Goal: Task Accomplishment & Management: Manage account settings

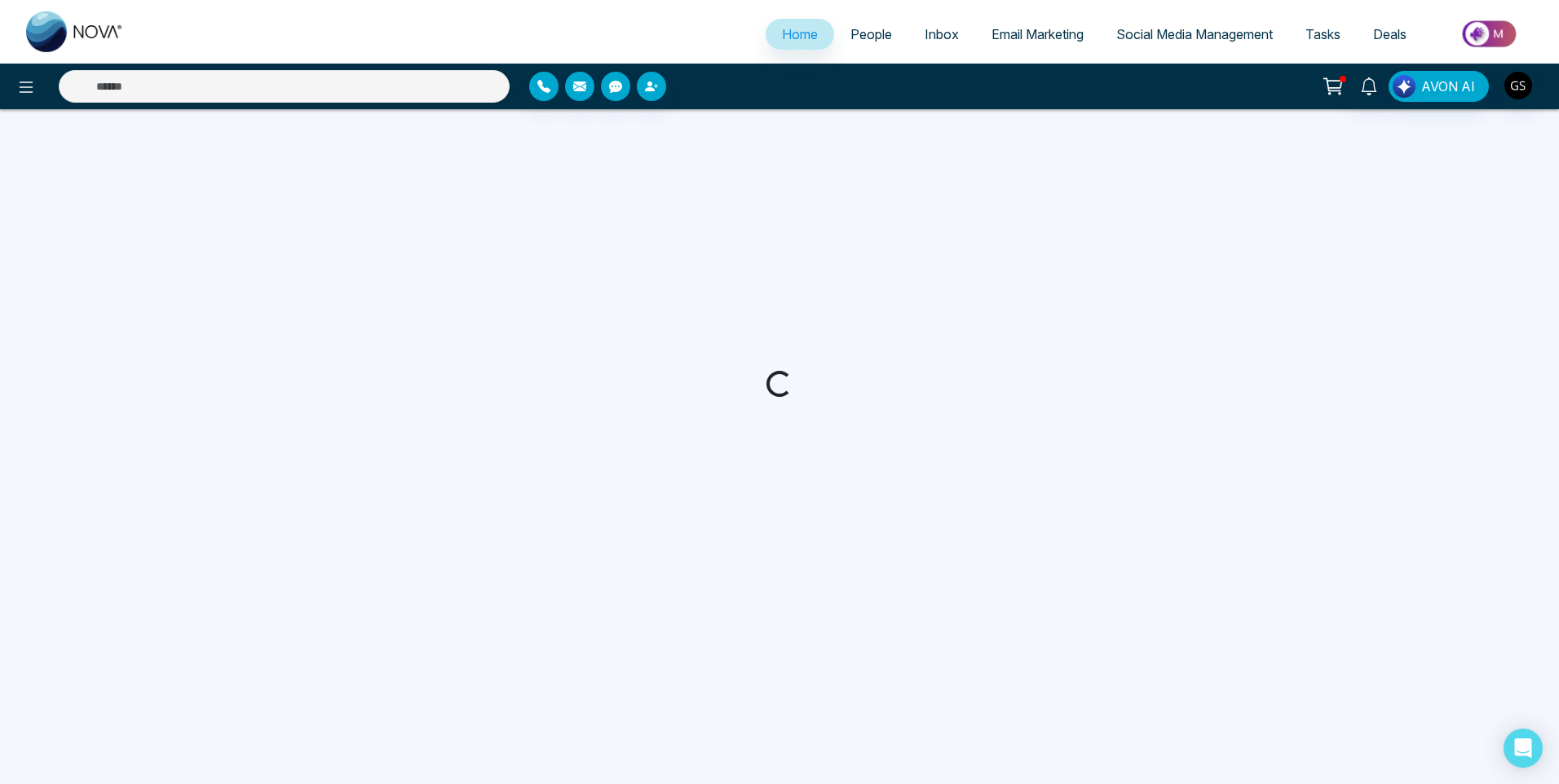
click at [887, 38] on span "People" at bounding box center [871, 34] width 41 height 16
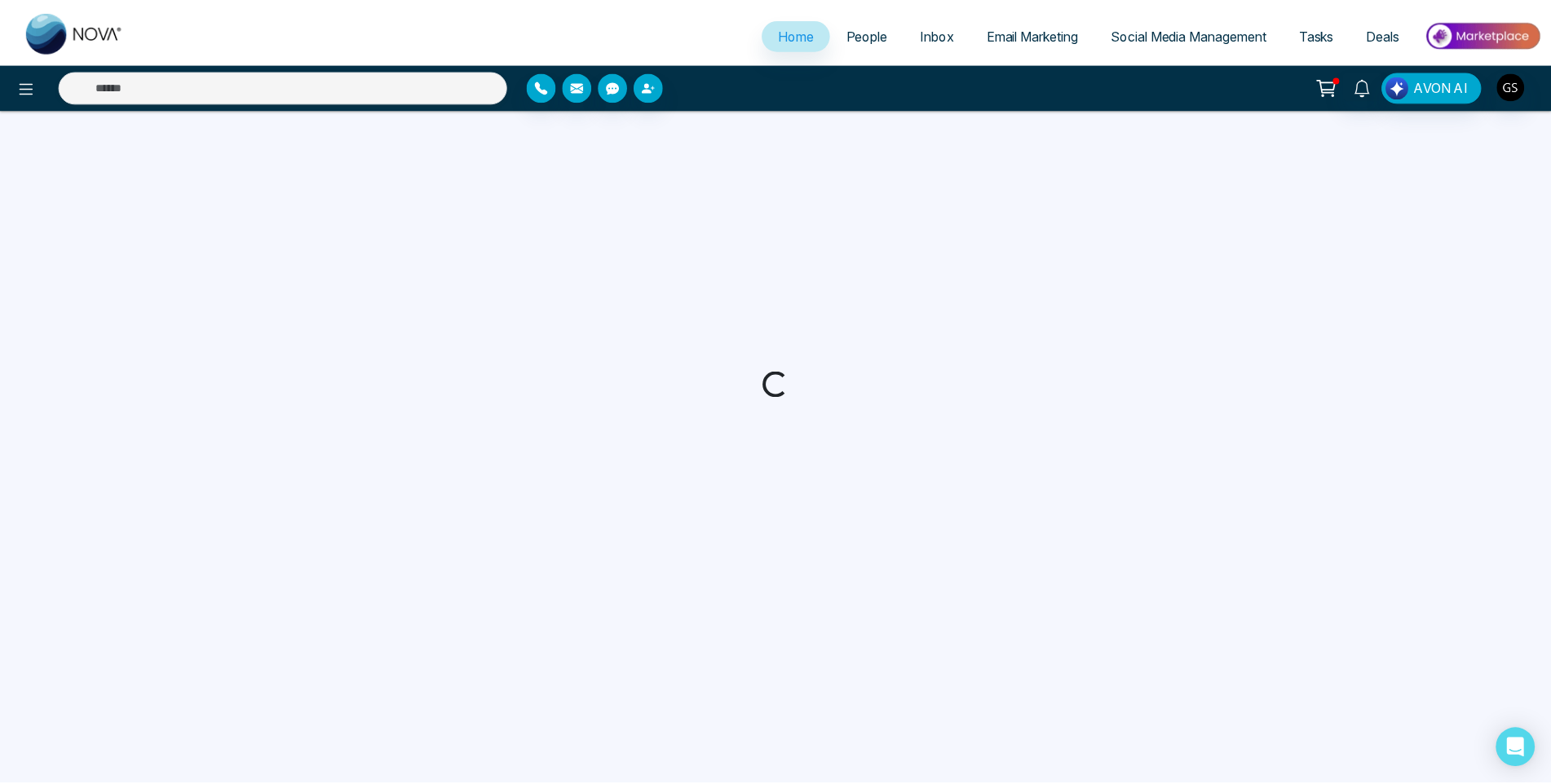
select select "*"
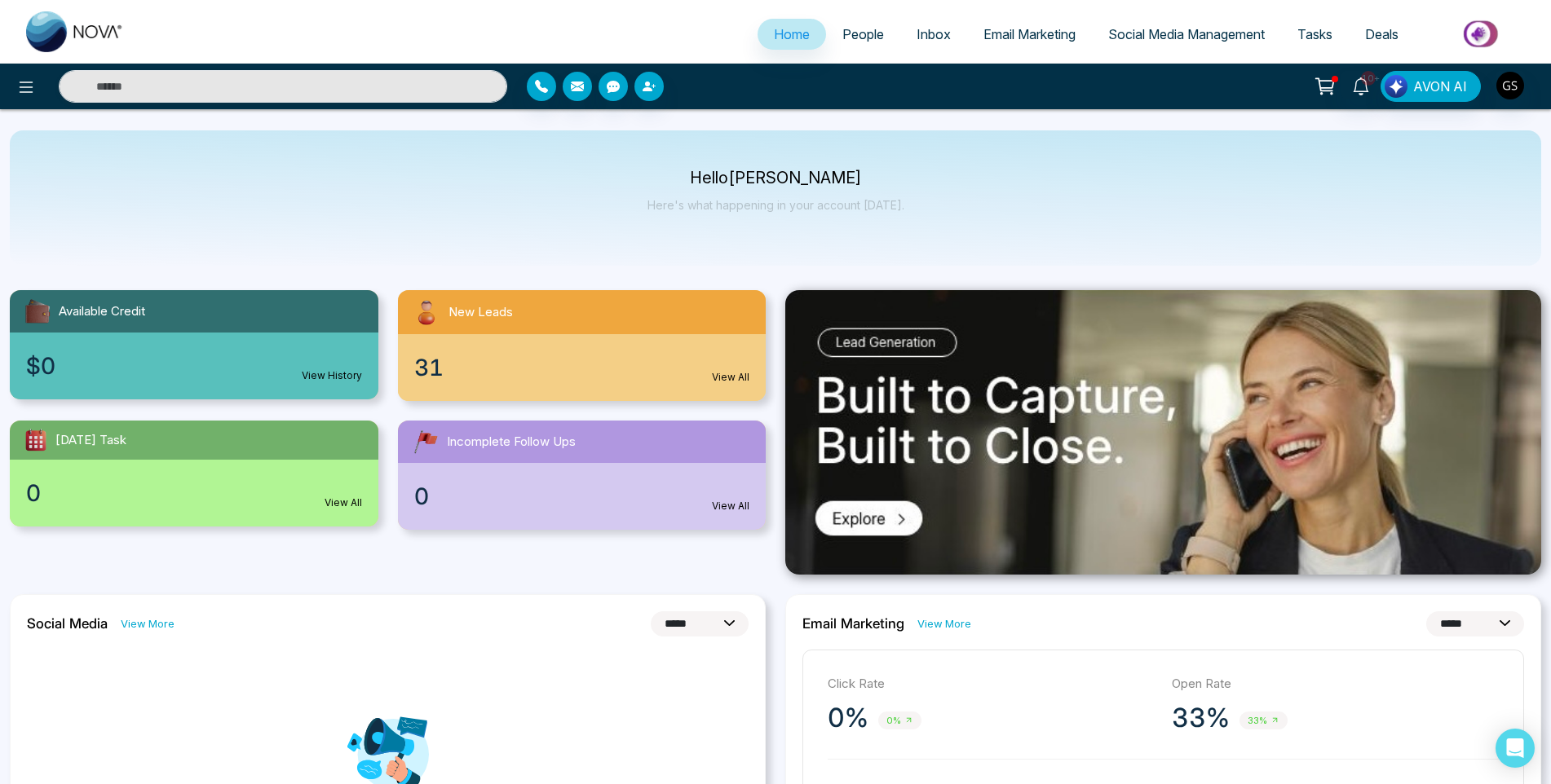
click at [849, 41] on span "People" at bounding box center [863, 34] width 41 height 16
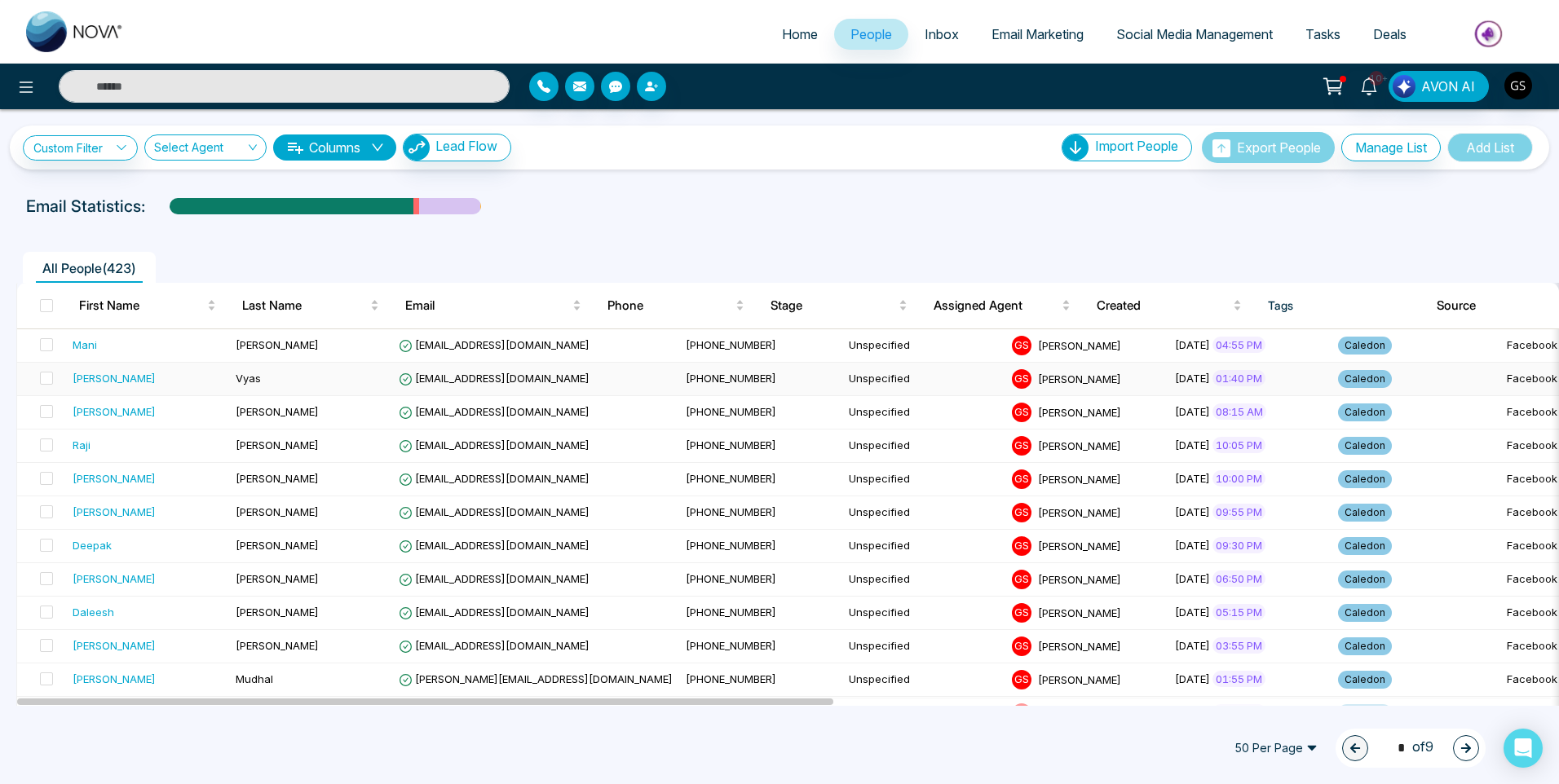
click at [387, 379] on td "Vyas" at bounding box center [311, 379] width 163 height 33
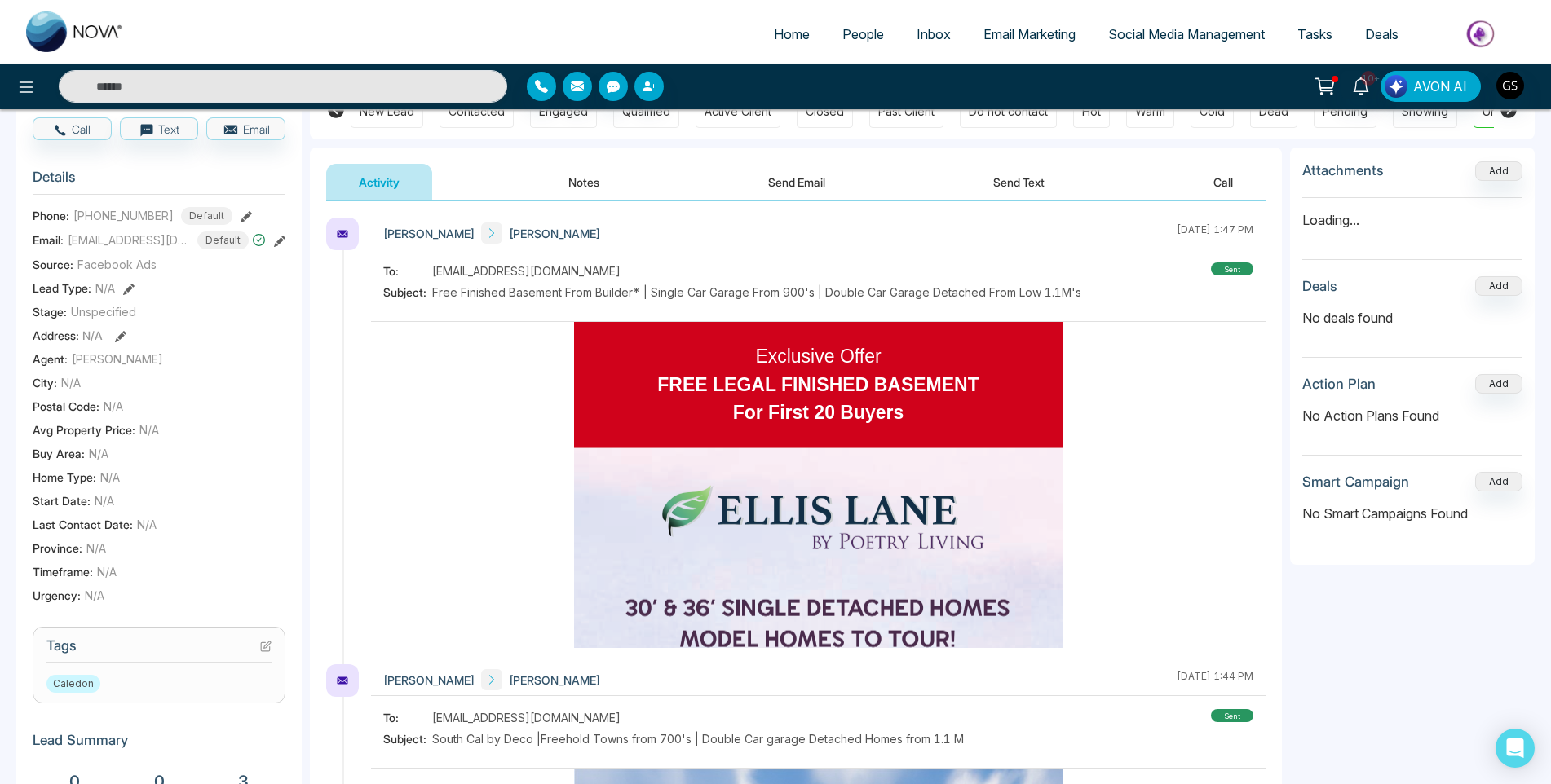
scroll to position [326, 0]
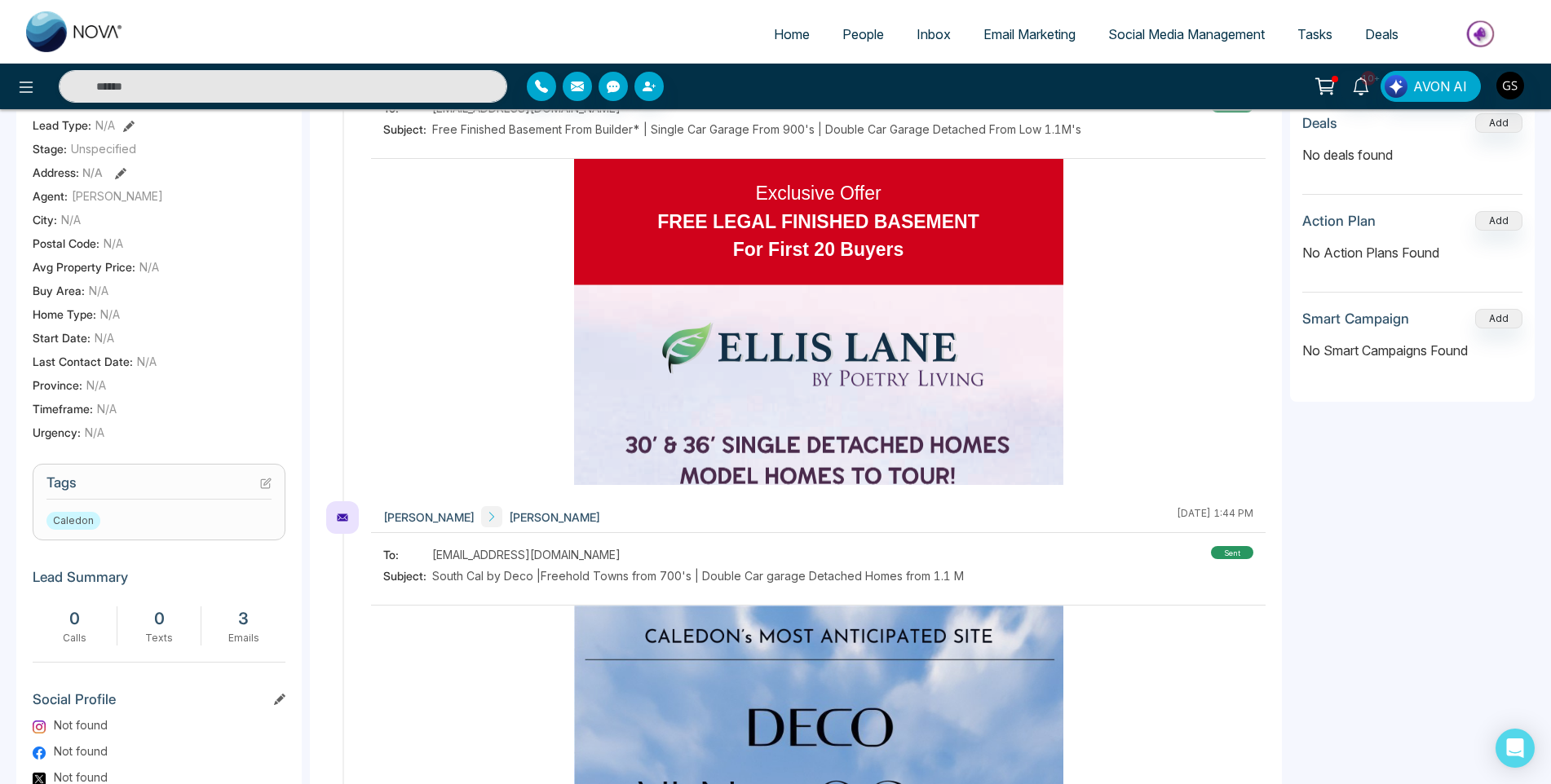
click at [268, 481] on icon at bounding box center [265, 483] width 12 height 12
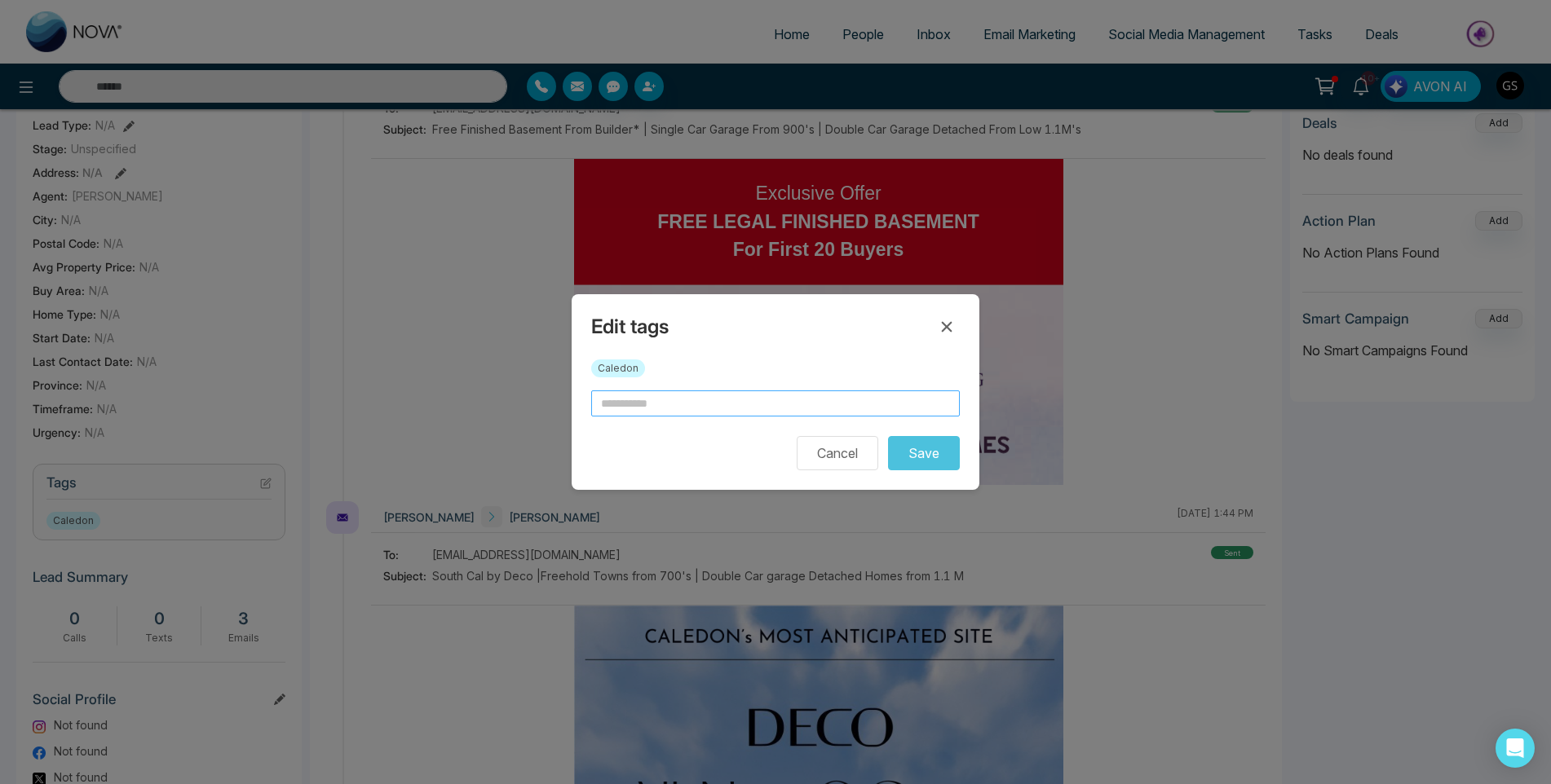
click at [688, 406] on input "text" at bounding box center [776, 403] width 369 height 26
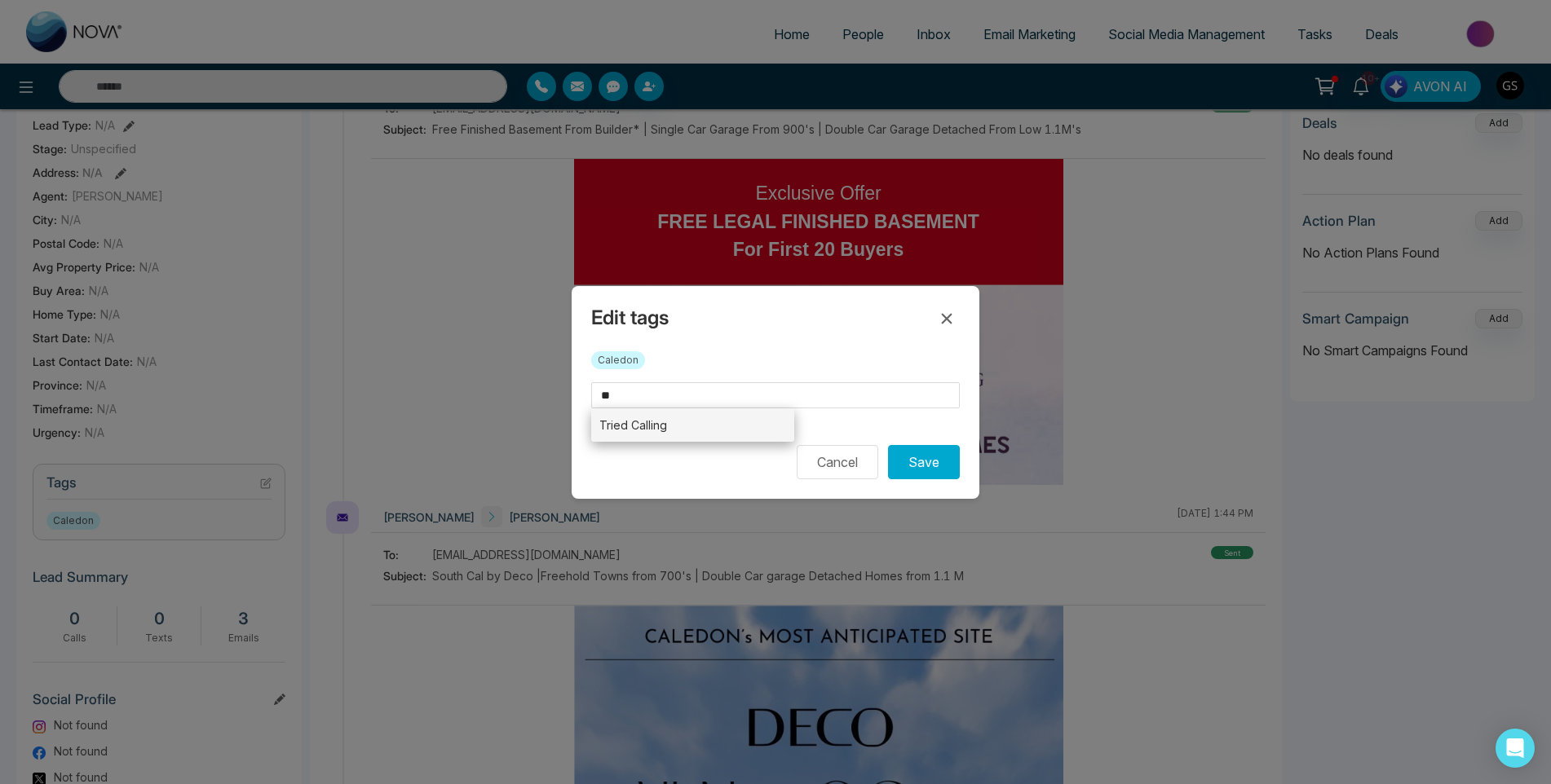
click at [680, 420] on li "Tried Calling" at bounding box center [692, 424] width 203 height 33
type input "**********"
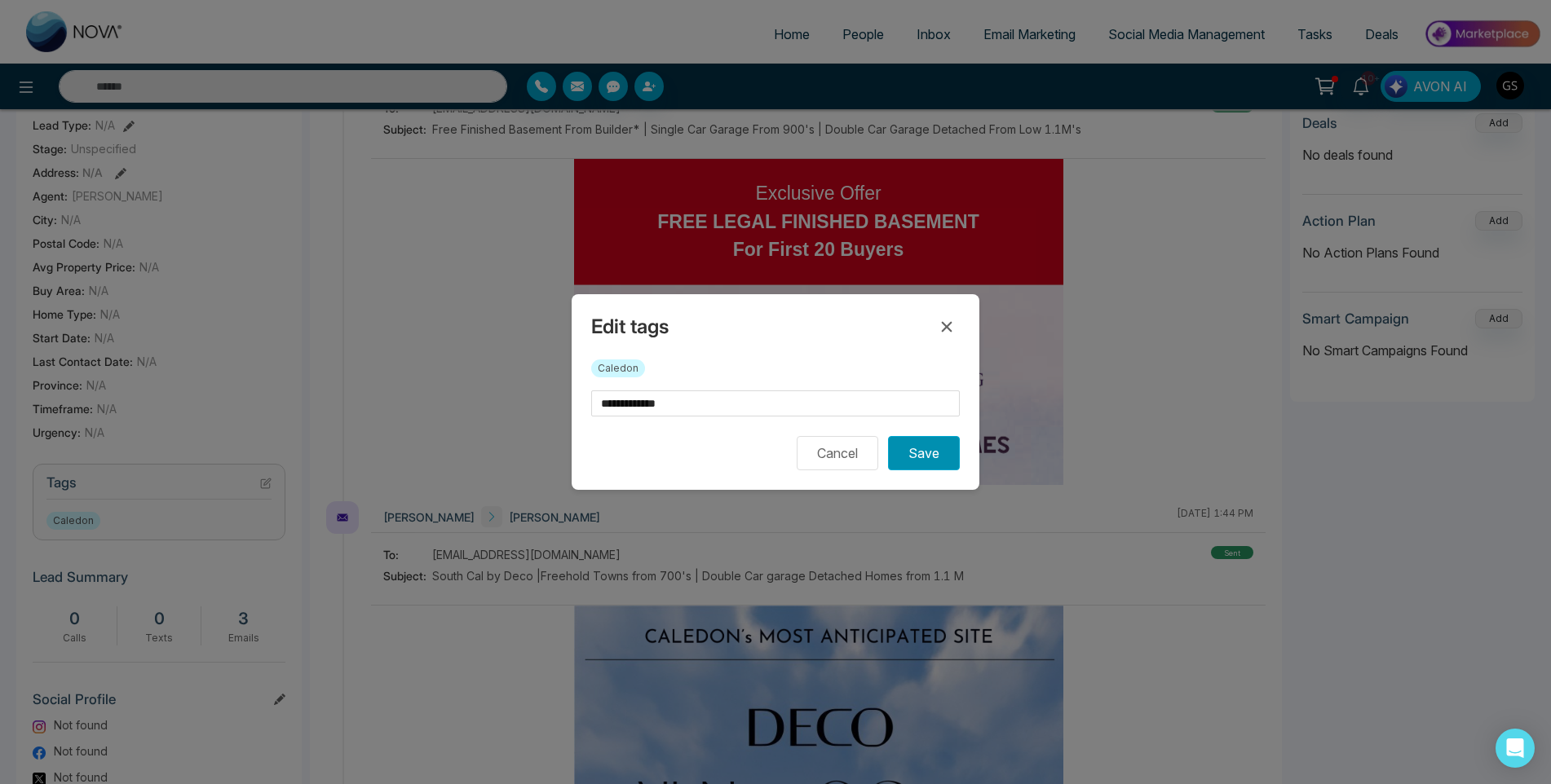
click at [905, 450] on button "Save" at bounding box center [924, 453] width 72 height 34
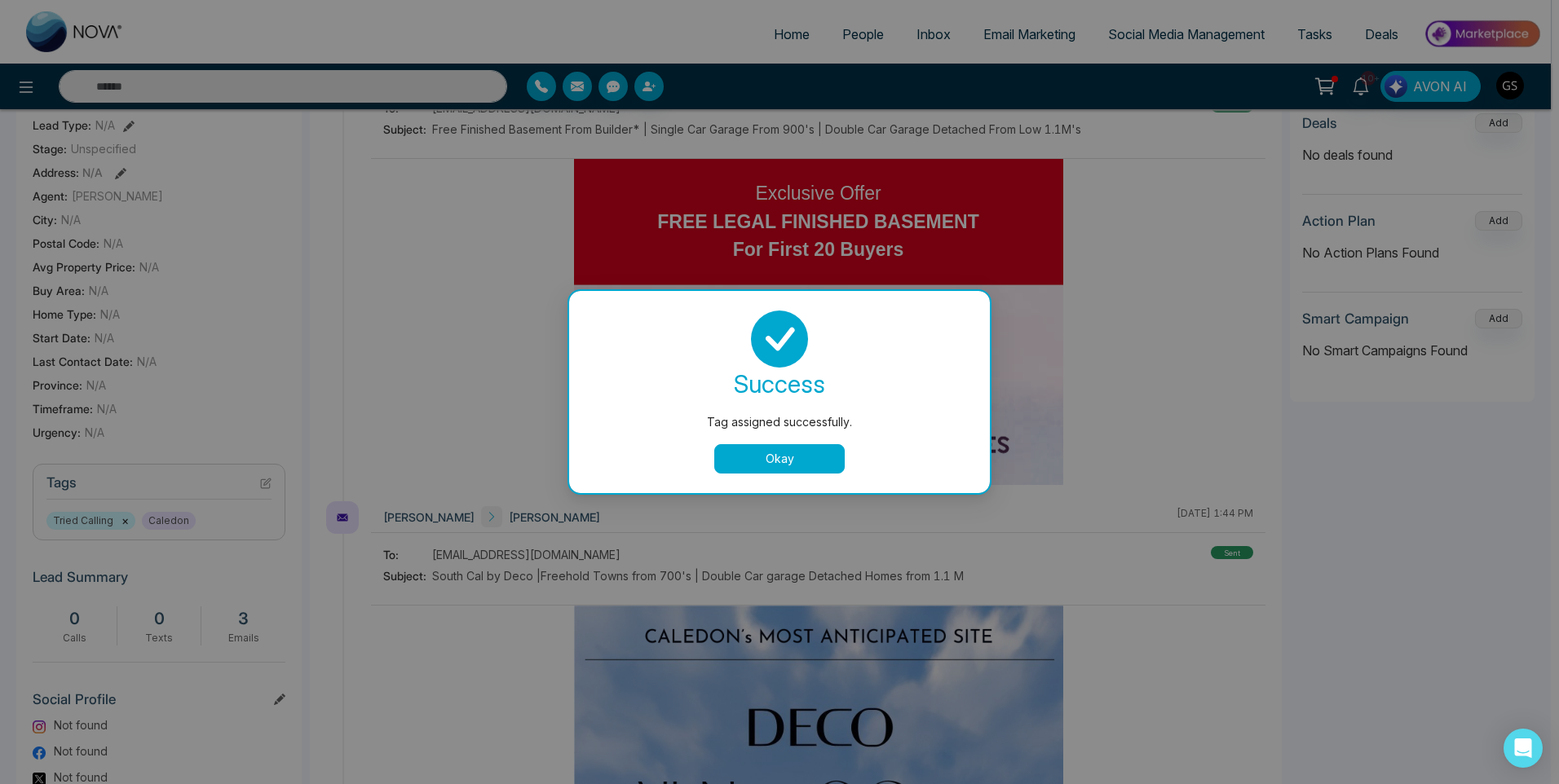
click at [747, 456] on button "Okay" at bounding box center [780, 458] width 131 height 30
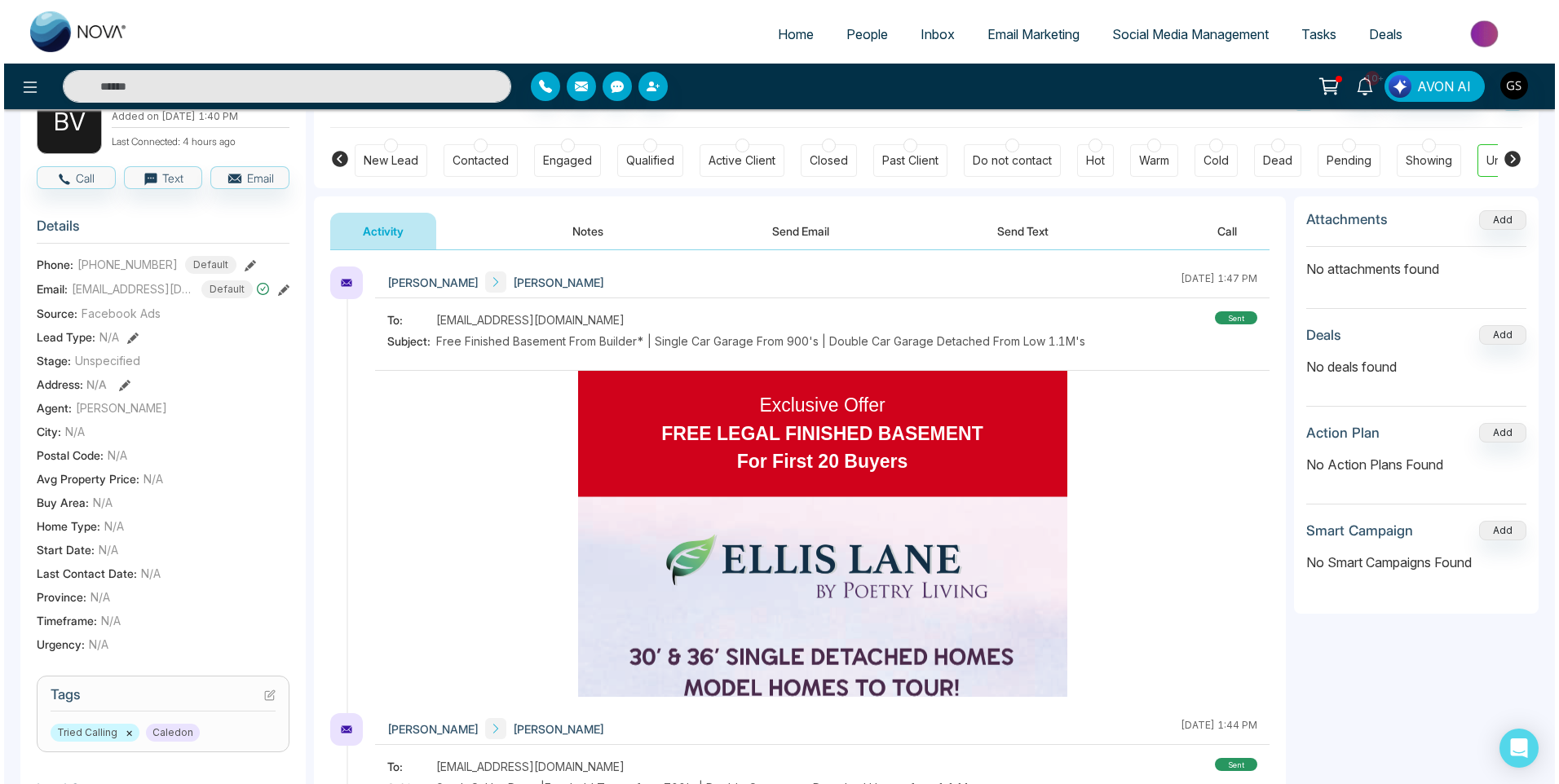
scroll to position [0, 0]
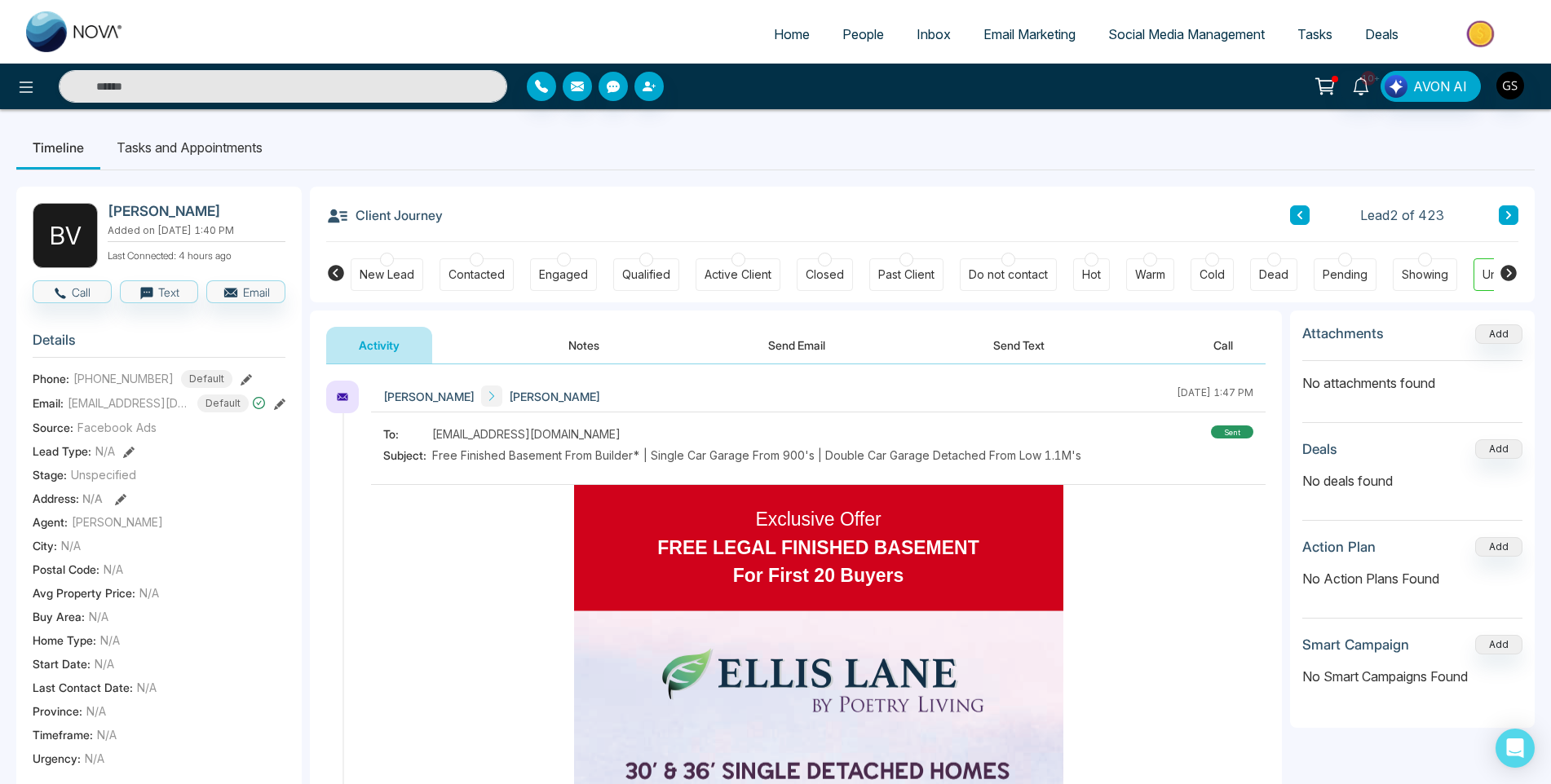
click at [870, 39] on span "People" at bounding box center [863, 34] width 41 height 16
